Goal: Task Accomplishment & Management: Use online tool/utility

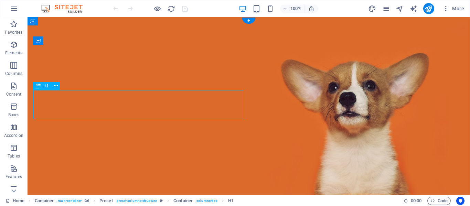
drag, startPoint x: 159, startPoint y: 108, endPoint x: 149, endPoint y: 108, distance: 10.0
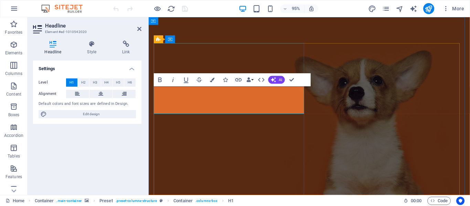
drag, startPoint x: 270, startPoint y: 108, endPoint x: 248, endPoint y: 109, distance: 22.1
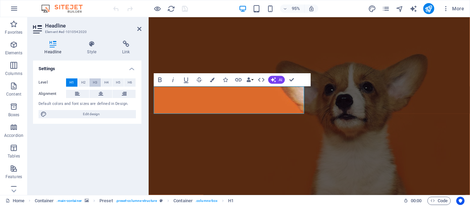
click at [97, 82] on span "H3" at bounding box center [95, 82] width 4 height 8
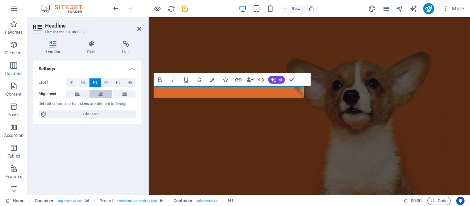
click at [104, 95] on button at bounding box center [100, 94] width 23 height 8
click at [97, 53] on h4 "Style" at bounding box center [93, 48] width 35 height 14
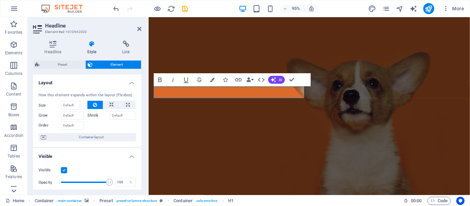
click at [13, 190] on icon at bounding box center [14, 191] width 10 height 10
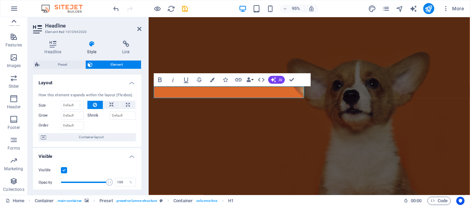
click at [17, 19] on icon at bounding box center [14, 22] width 10 height 10
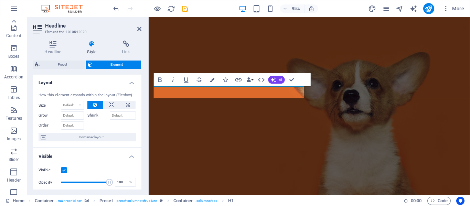
scroll to position [0, 0]
click at [12, 46] on icon "button" at bounding box center [14, 45] width 8 height 8
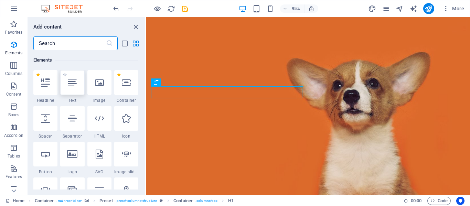
scroll to position [73, 0]
click at [48, 159] on div at bounding box center [45, 153] width 24 height 25
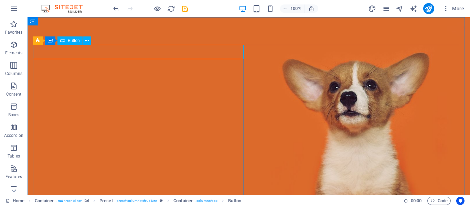
click at [69, 42] on span "Button" at bounding box center [74, 41] width 12 height 4
click at [86, 42] on icon at bounding box center [87, 40] width 4 height 7
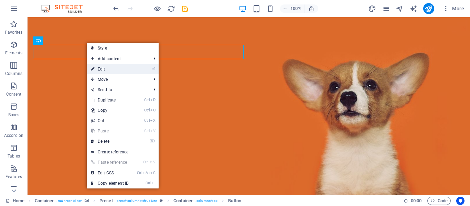
click at [129, 68] on link "⏎ Edit" at bounding box center [110, 69] width 46 height 10
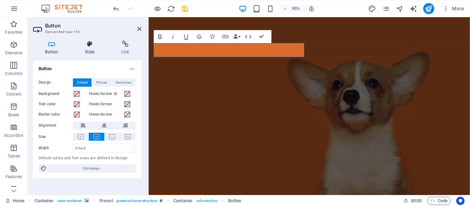
click at [91, 49] on h4 "Style" at bounding box center [91, 48] width 36 height 14
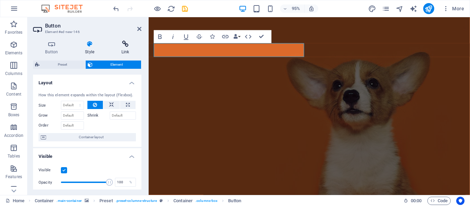
click at [125, 51] on h4 "Link" at bounding box center [125, 48] width 32 height 14
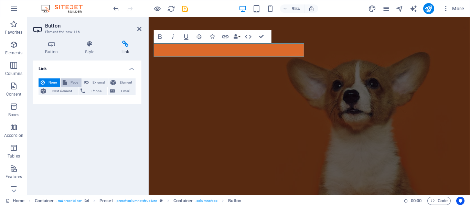
click at [74, 83] on span "Page" at bounding box center [74, 82] width 11 height 8
select select
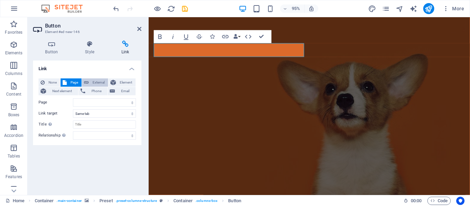
click at [95, 83] on span "External" at bounding box center [98, 82] width 15 height 8
select select "blank"
click at [462, 7] on span "More" at bounding box center [453, 8] width 22 height 7
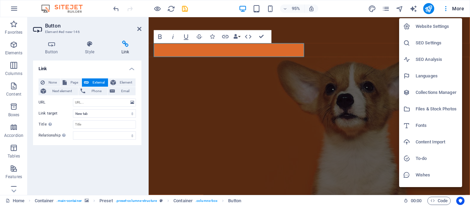
click at [354, 161] on div at bounding box center [235, 103] width 470 height 206
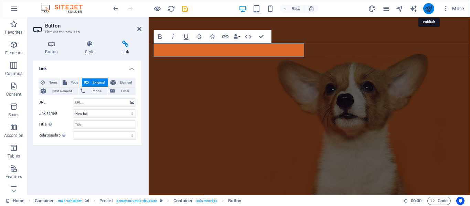
click at [426, 9] on icon "publish" at bounding box center [428, 9] width 8 height 8
checkbox input "false"
